Goal: Task Accomplishment & Management: Manage account settings

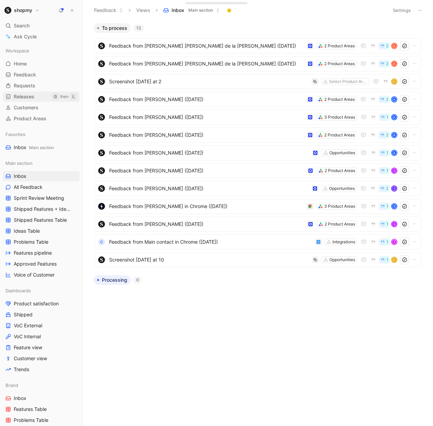
click at [33, 94] on span "Releases" at bounding box center [24, 96] width 21 height 7
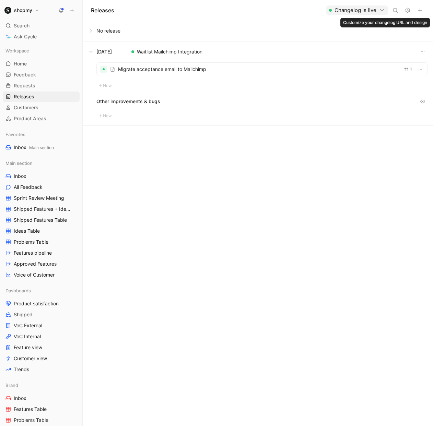
click at [409, 11] on use at bounding box center [407, 10] width 4 height 4
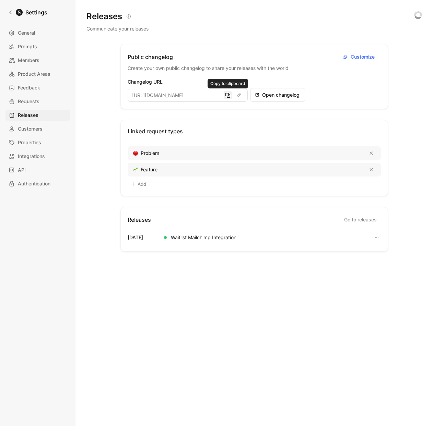
click at [229, 96] on icon "button" at bounding box center [227, 95] width 5 height 5
click at [361, 222] on link "Go to releases" at bounding box center [360, 219] width 41 height 11
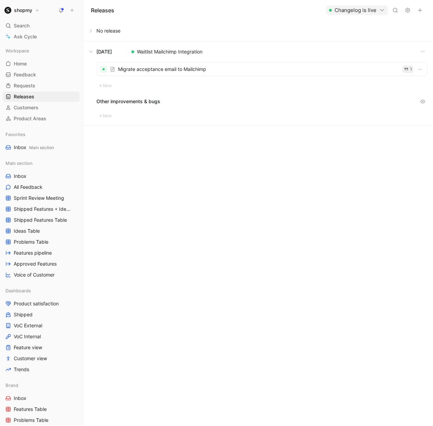
click at [405, 69] on icon "button" at bounding box center [406, 69] width 4 height 3
click at [90, 31] on button at bounding box center [257, 31] width 349 height 21
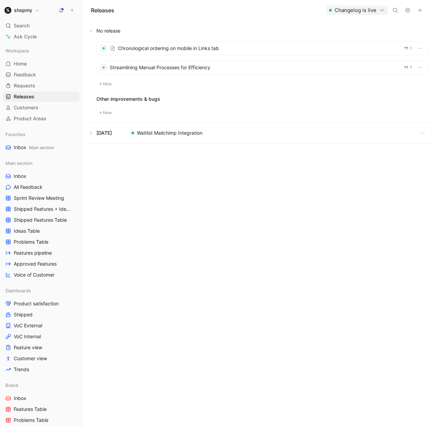
click at [321, 49] on div at bounding box center [262, 48] width 330 height 13
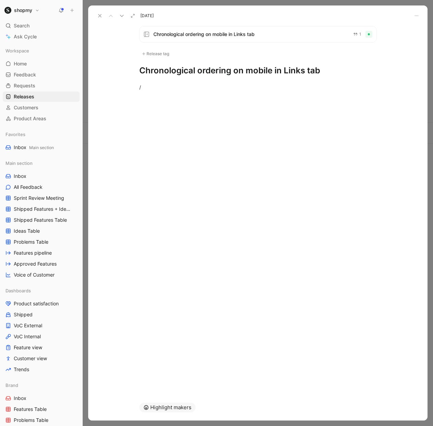
click at [157, 54] on div "Release tag" at bounding box center [155, 54] width 32 height 8
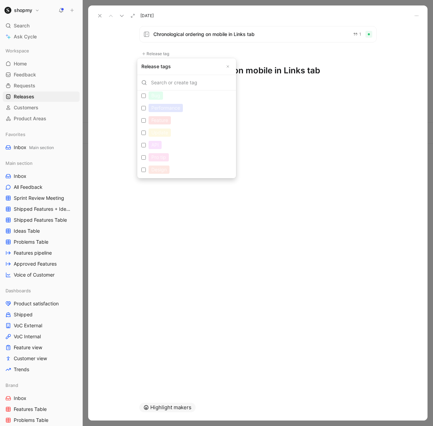
scroll to position [16, 0]
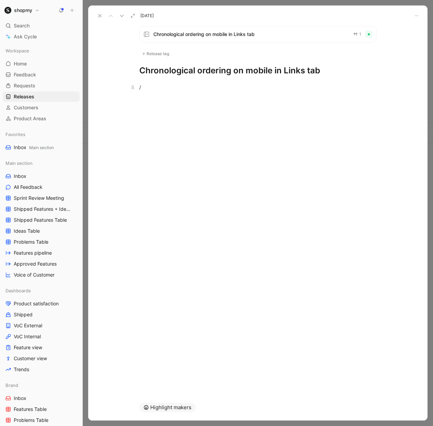
click at [160, 87] on div "/" at bounding box center [257, 87] width 237 height 7
click at [99, 16] on use at bounding box center [99, 15] width 3 height 3
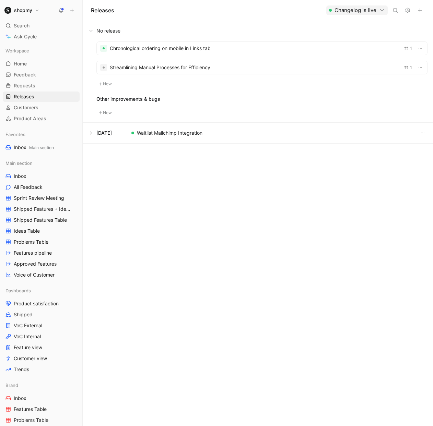
click at [406, 10] on icon at bounding box center [406, 10] width 5 height 5
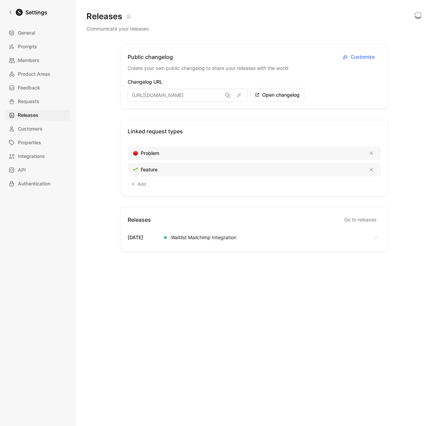
click at [215, 23] on div "Releases Communicate your releases" at bounding box center [249, 22] width 327 height 22
click at [357, 54] on span "Customize" at bounding box center [363, 57] width 26 height 8
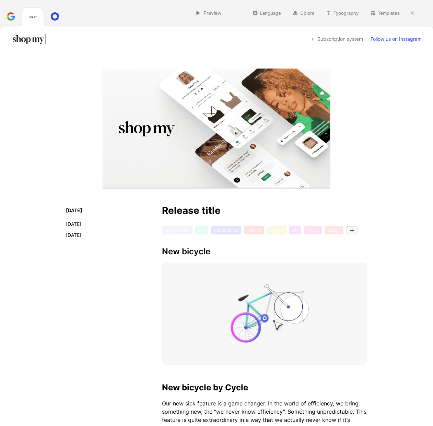
click at [383, 40] on div "Follow us on Instagram" at bounding box center [395, 39] width 51 height 7
click at [339, 39] on div "Subscription system" at bounding box center [336, 39] width 52 height 7
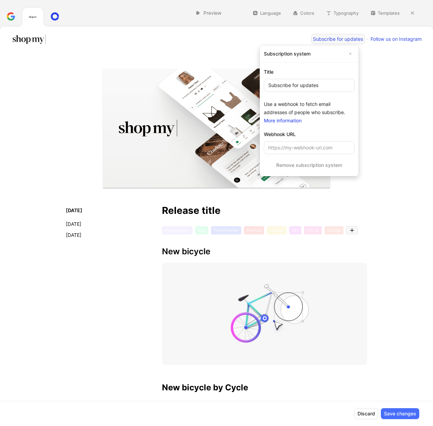
click at [284, 118] on link "More information" at bounding box center [283, 121] width 38 height 6
click at [301, 148] on input "url" at bounding box center [309, 147] width 90 height 13
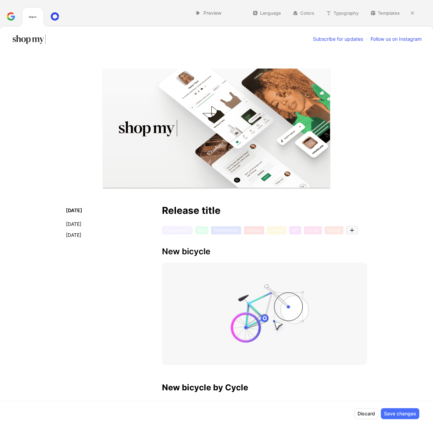
click at [332, 40] on div "Subscribe for updates" at bounding box center [338, 39] width 50 height 7
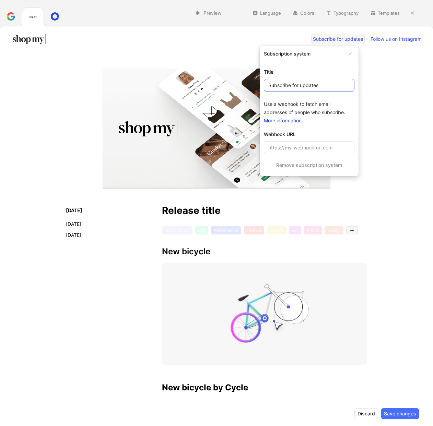
drag, startPoint x: 327, startPoint y: 87, endPoint x: 323, endPoint y: 87, distance: 3.8
click at [323, 87] on input "Subscribe for updates" at bounding box center [309, 85] width 90 height 13
click at [294, 149] on input "url" at bounding box center [309, 147] width 90 height 13
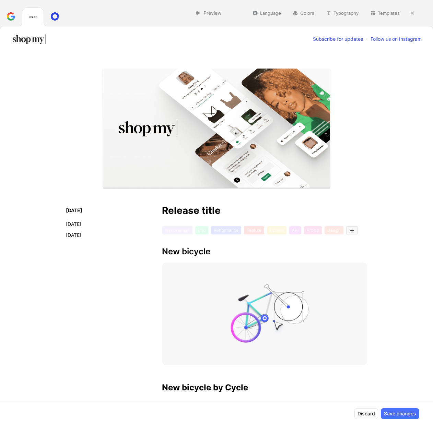
click at [56, 18] on icon at bounding box center [55, 16] width 8 height 8
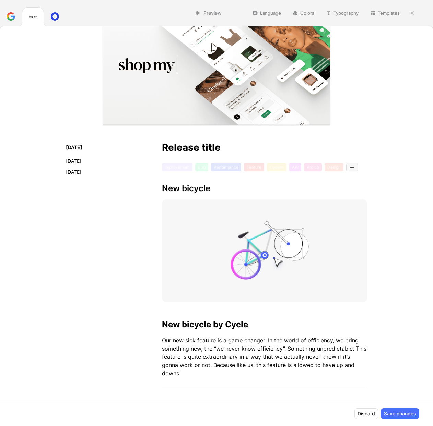
scroll to position [128, 0]
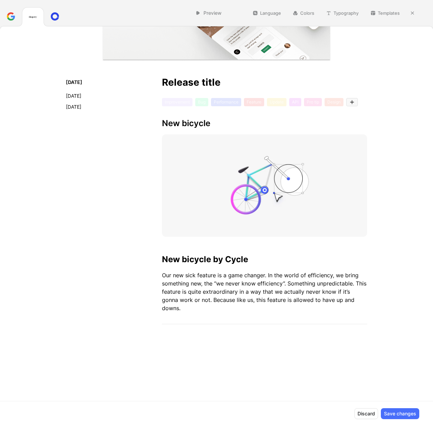
click at [394, 411] on button "Save changes" at bounding box center [399, 413] width 38 height 11
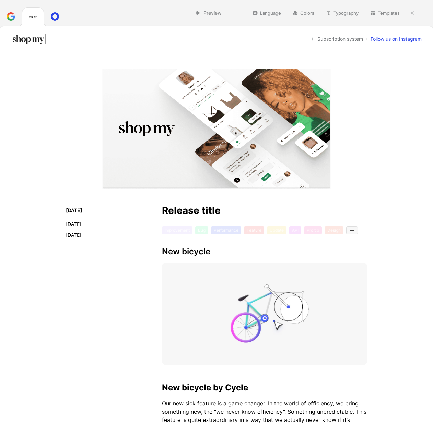
click at [340, 38] on div "Subscription system" at bounding box center [336, 39] width 52 height 7
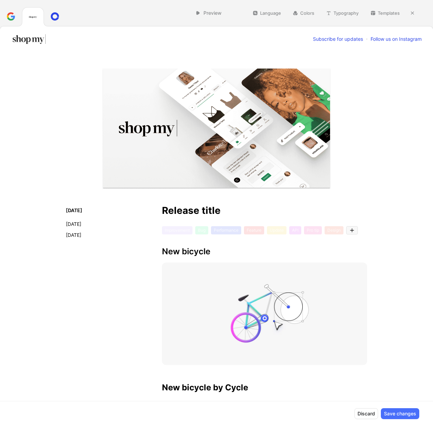
click at [397, 414] on button "Save changes" at bounding box center [399, 413] width 38 height 11
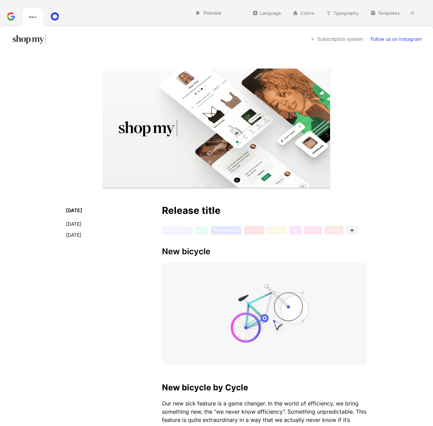
click at [53, 14] on icon at bounding box center [55, 16] width 8 height 8
click at [341, 11] on button "Typography" at bounding box center [342, 13] width 39 height 10
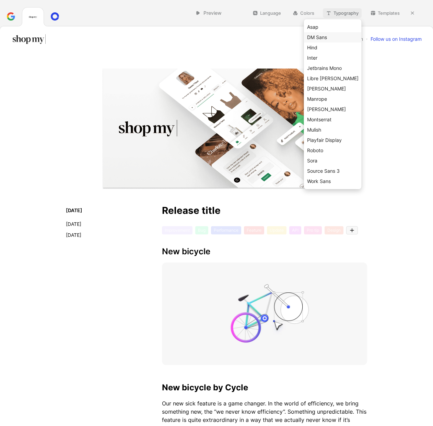
click at [327, 36] on span "DM Sans" at bounding box center [317, 37] width 20 height 6
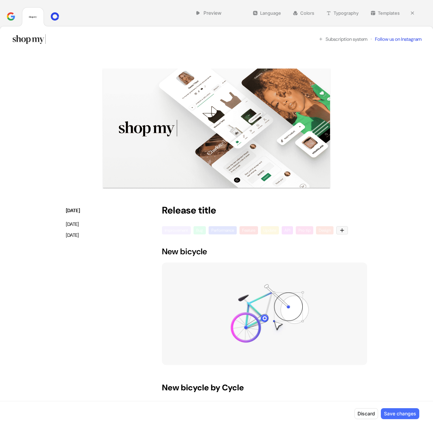
click at [351, 14] on button "Typography" at bounding box center [342, 13] width 39 height 10
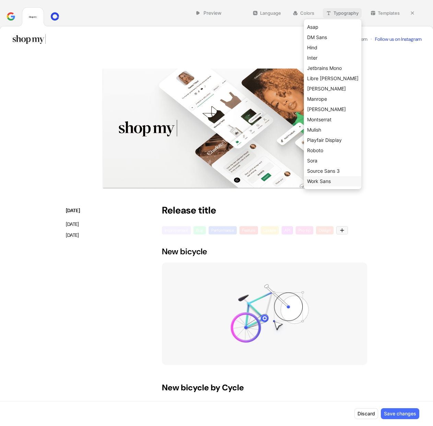
click at [330, 181] on span "Work Sans" at bounding box center [319, 181] width 24 height 6
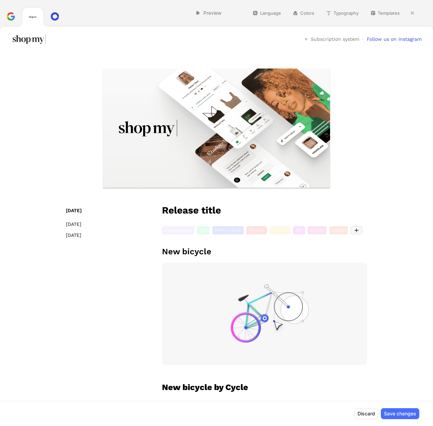
click at [337, 15] on button "Typography" at bounding box center [342, 13] width 39 height 10
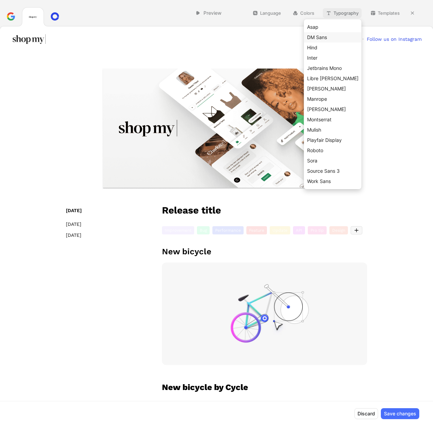
click at [327, 39] on span "DM Sans" at bounding box center [317, 37] width 20 height 6
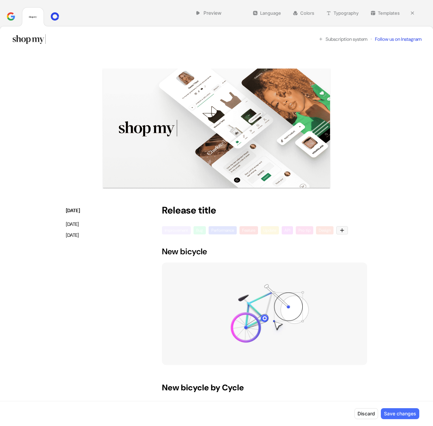
click at [338, 15] on button "Typography" at bounding box center [342, 13] width 39 height 10
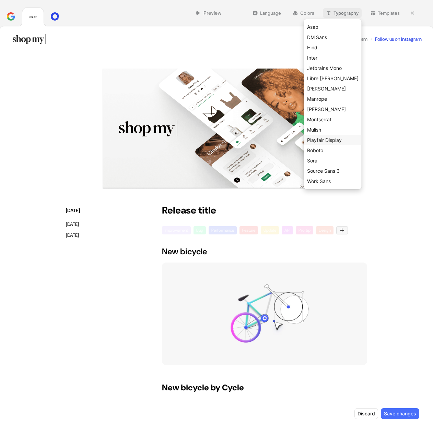
click at [341, 143] on span "Playfair Display" at bounding box center [324, 140] width 35 height 6
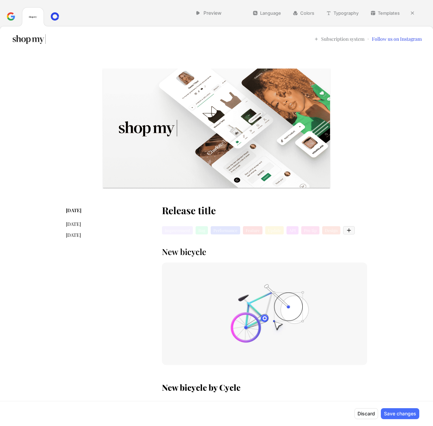
click at [335, 13] on button "Typography" at bounding box center [342, 13] width 39 height 10
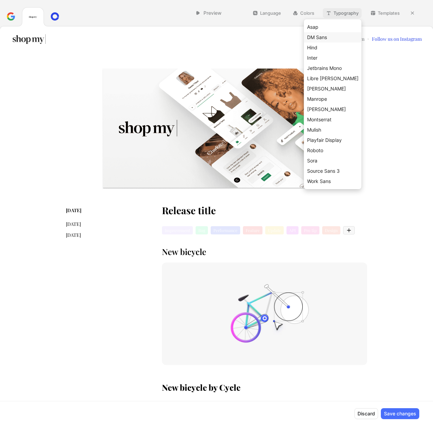
click at [327, 39] on span "DM Sans" at bounding box center [317, 37] width 20 height 6
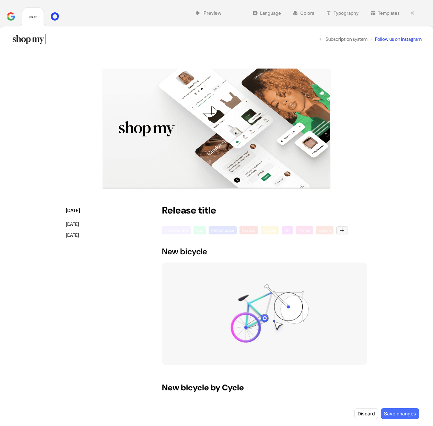
click at [345, 231] on div at bounding box center [342, 230] width 12 height 8
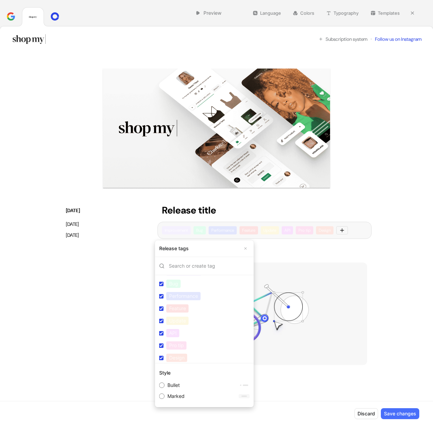
scroll to position [20, 0]
click at [161, 328] on input "API Edit" at bounding box center [161, 326] width 4 height 4
checkbox input "false"
click at [161, 356] on input "Bug fix Edit" at bounding box center [161, 357] width 4 height 4
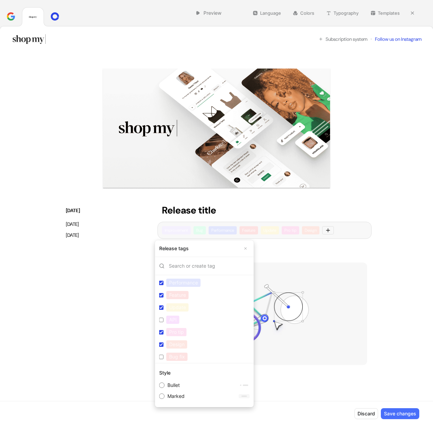
checkbox input "true"
click at [161, 296] on input "Bug Edit" at bounding box center [161, 296] width 4 height 4
checkbox input "false"
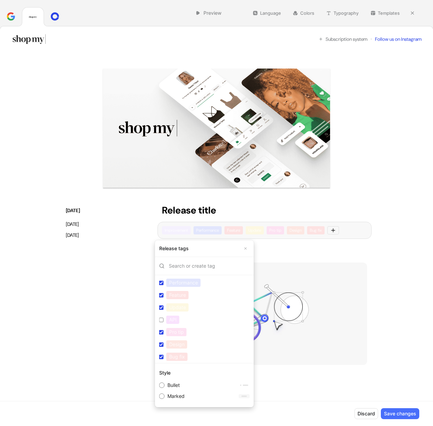
click at [160, 344] on input "Design Edit" at bounding box center [161, 344] width 4 height 4
checkbox input "false"
click at [161, 386] on input "Bullet" at bounding box center [161, 384] width 5 height 5
radio input "true"
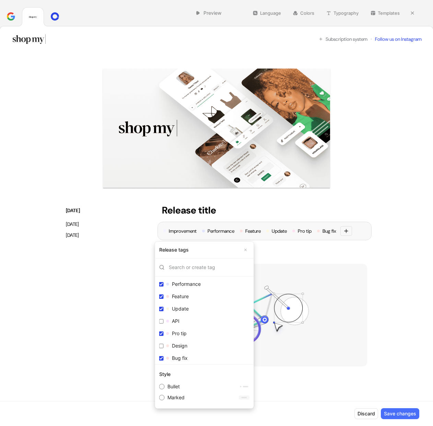
click at [163, 397] on input "Marked" at bounding box center [161, 397] width 5 height 5
radio input "true"
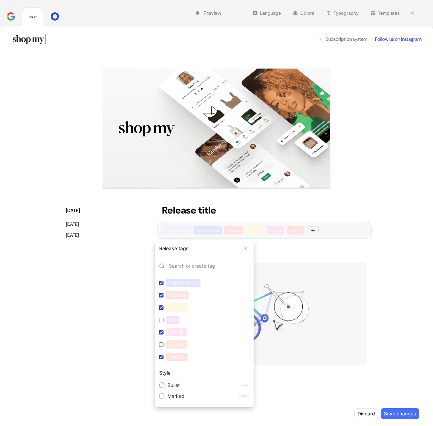
click at [161, 387] on input "Bullet" at bounding box center [161, 384] width 5 height 5
radio input "true"
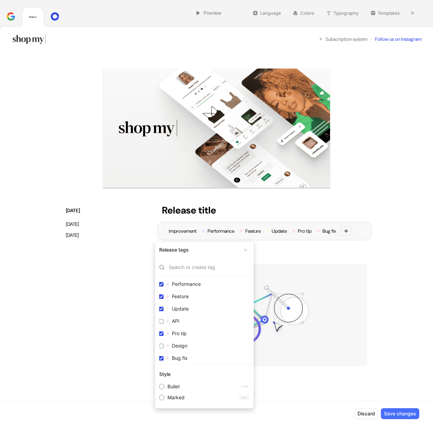
click at [162, 399] on input "Marked" at bounding box center [161, 397] width 5 height 5
radio input "true"
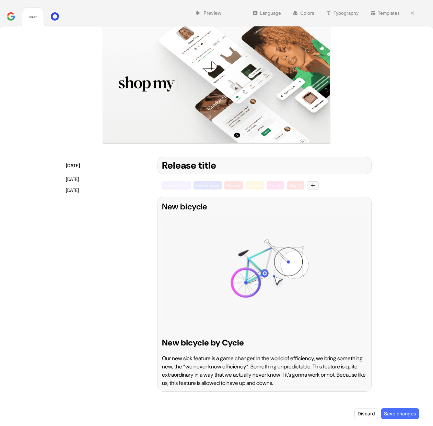
scroll to position [0, 0]
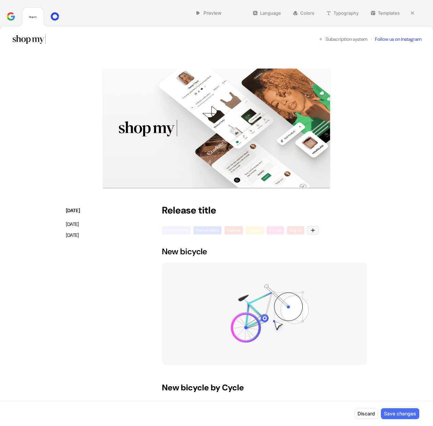
click at [58, 15] on icon at bounding box center [55, 16] width 8 height 8
click at [309, 13] on button "Colors" at bounding box center [303, 13] width 28 height 10
click at [304, 13] on button "Colors" at bounding box center [303, 13] width 28 height 10
click at [271, 12] on button "Language" at bounding box center [266, 13] width 35 height 10
click at [307, 14] on button "Colors" at bounding box center [303, 13] width 28 height 10
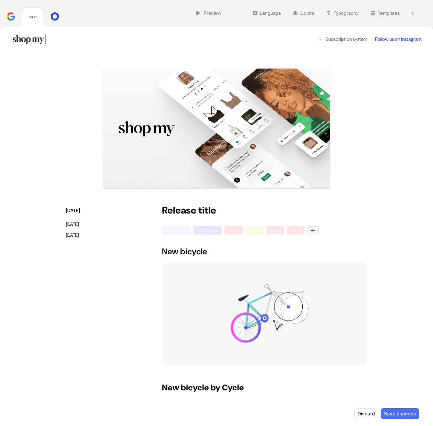
click at [383, 13] on button "Templates" at bounding box center [385, 13] width 36 height 10
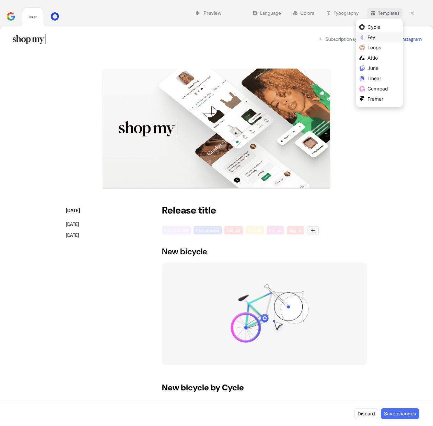
click at [375, 36] on div "Fey" at bounding box center [383, 37] width 32 height 8
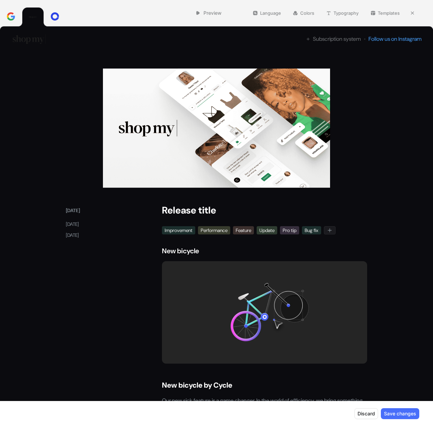
click at [377, 12] on button "Templates" at bounding box center [385, 13] width 36 height 10
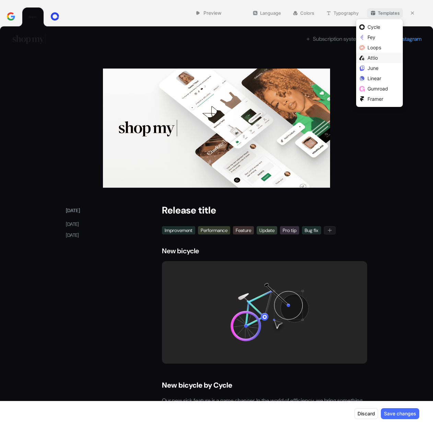
click at [381, 58] on div "Attio" at bounding box center [383, 58] width 32 height 8
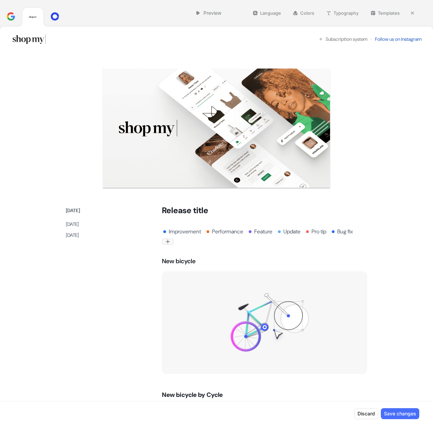
click at [380, 14] on button "Templates" at bounding box center [385, 13] width 36 height 10
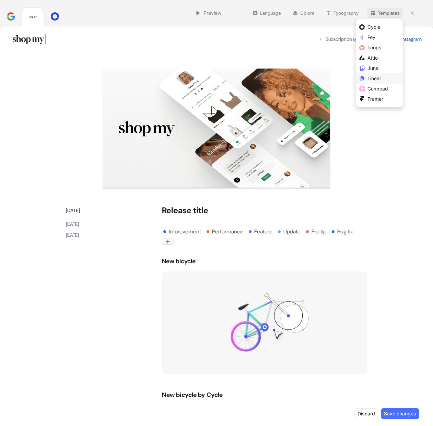
click at [378, 76] on span "Linear" at bounding box center [374, 78] width 14 height 6
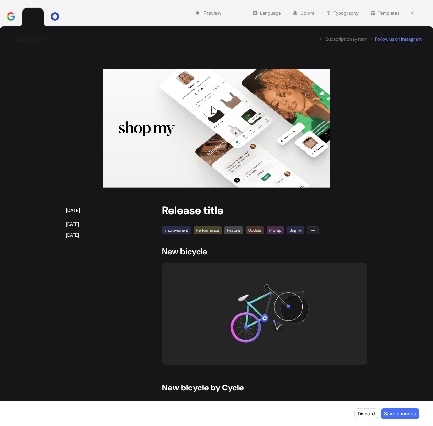
click at [388, 14] on button "Templates" at bounding box center [385, 13] width 36 height 10
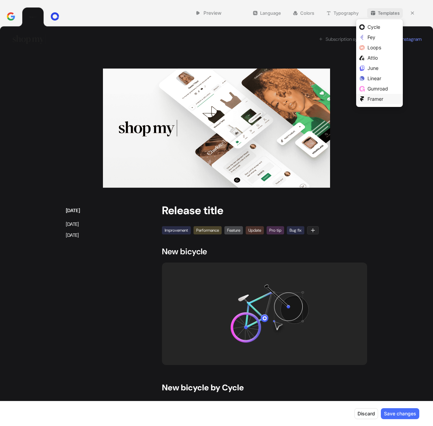
click at [382, 103] on div "Framer" at bounding box center [379, 99] width 47 height 10
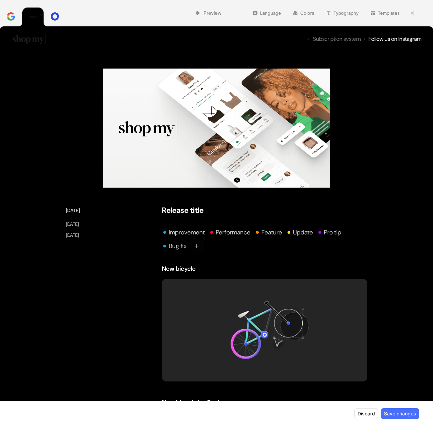
click at [382, 14] on button "Templates" at bounding box center [385, 13] width 36 height 10
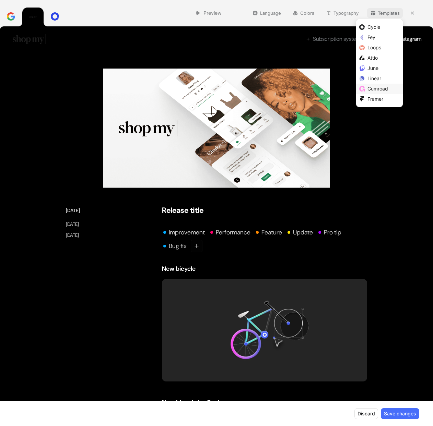
click at [379, 88] on span "Gumroad" at bounding box center [377, 89] width 21 height 6
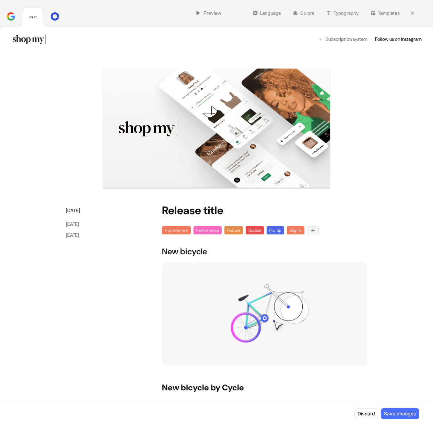
click at [380, 16] on button "Templates" at bounding box center [385, 13] width 36 height 10
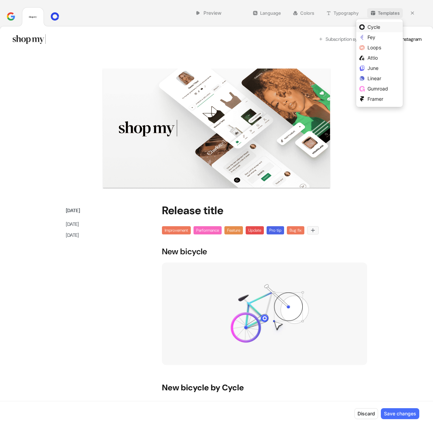
click at [379, 27] on span "Cycle" at bounding box center [373, 27] width 13 height 6
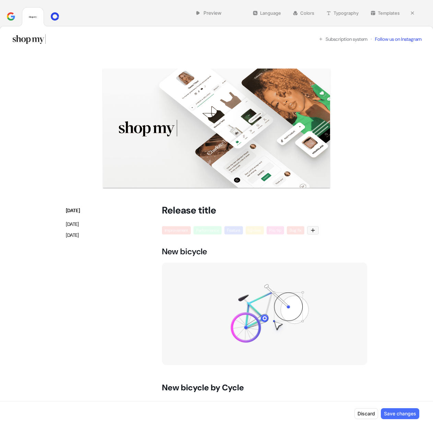
click at [325, 11] on button "Typography" at bounding box center [342, 13] width 39 height 10
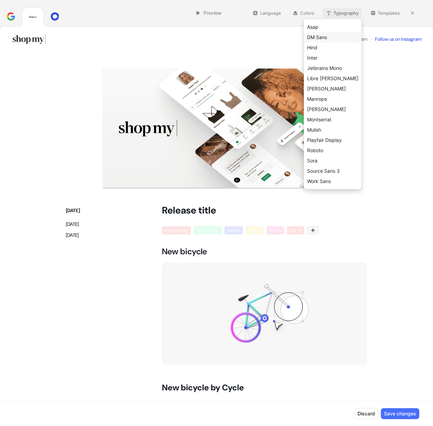
click at [339, 38] on div "DM Sans" at bounding box center [332, 37] width 51 height 8
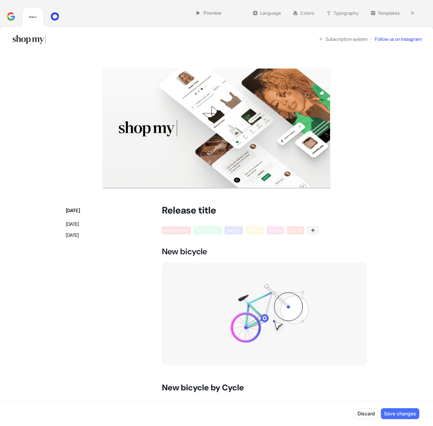
click at [296, 12] on icon "button" at bounding box center [294, 12] width 5 height 5
click at [261, 12] on button "Language" at bounding box center [266, 13] width 35 height 10
